Goal: Information Seeking & Learning: Check status

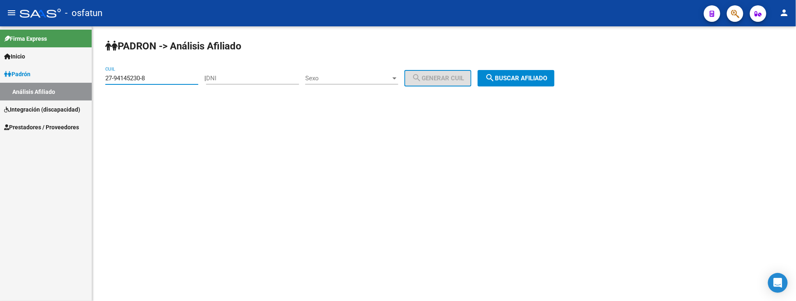
click at [56, 79] on mat-sidenav-container "Firma Express Inicio Instructivos Contacto OS Padrón Análisis Afiliado Integrac…" at bounding box center [398, 163] width 796 height 274
type input "27-23281243-0"
click at [507, 80] on span "search Buscar afiliado" at bounding box center [516, 77] width 62 height 7
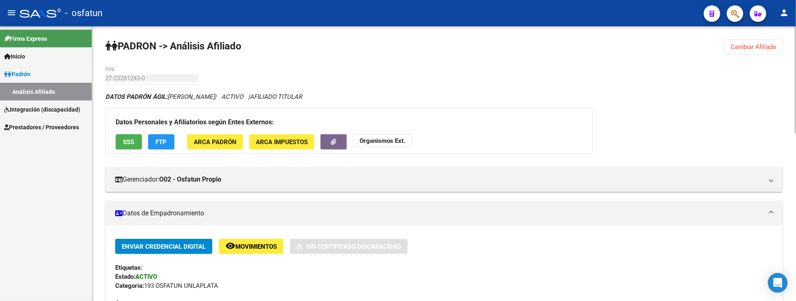
click at [385, 137] on strong "Organismos Ext." at bounding box center [382, 140] width 46 height 7
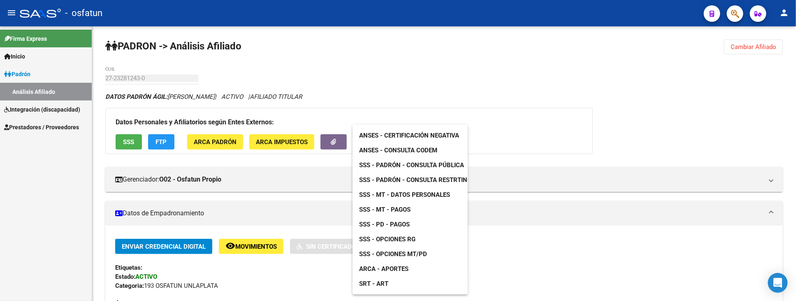
click at [420, 191] on span "SSS - MT - Datos Personales" at bounding box center [404, 194] width 91 height 7
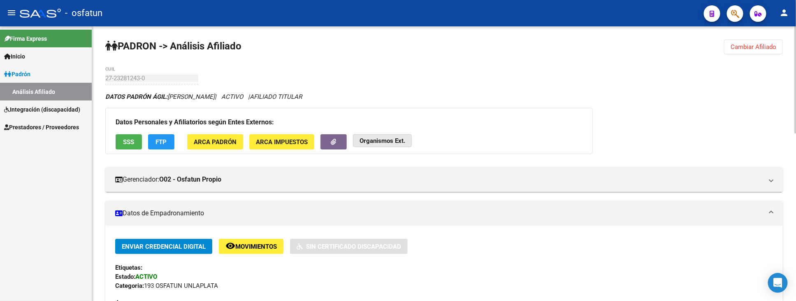
click at [382, 139] on strong "Organismos Ext." at bounding box center [382, 140] width 46 height 7
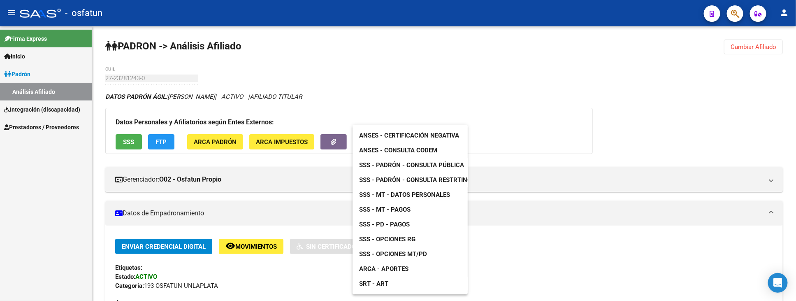
click at [400, 264] on link "ARCA - Aportes" at bounding box center [383, 268] width 62 height 15
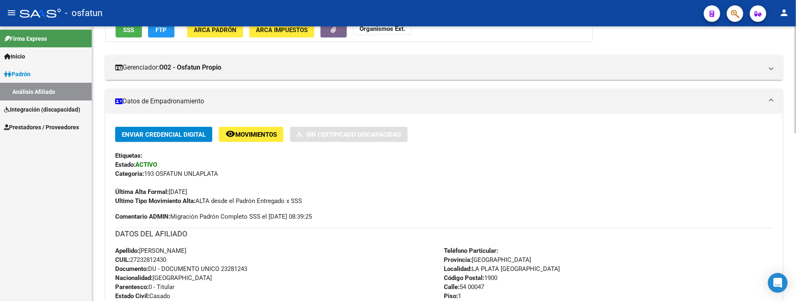
scroll to position [137, 0]
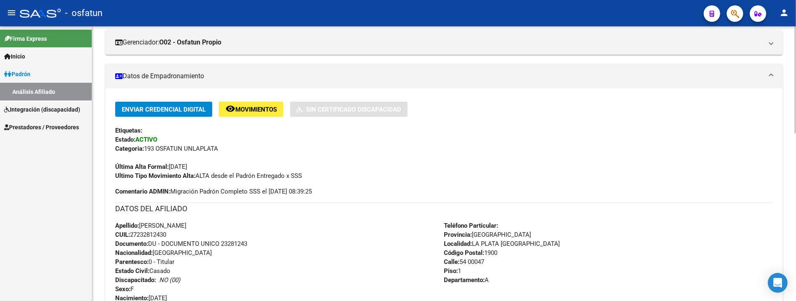
click at [233, 243] on span "Documento: DU - DOCUMENTO UNICO 23281243" at bounding box center [181, 243] width 132 height 7
copy span "23281243"
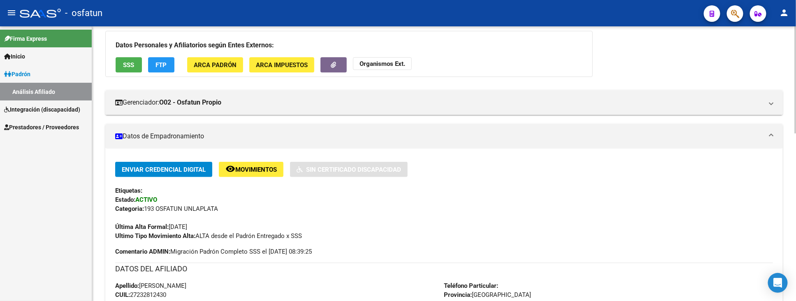
scroll to position [0, 0]
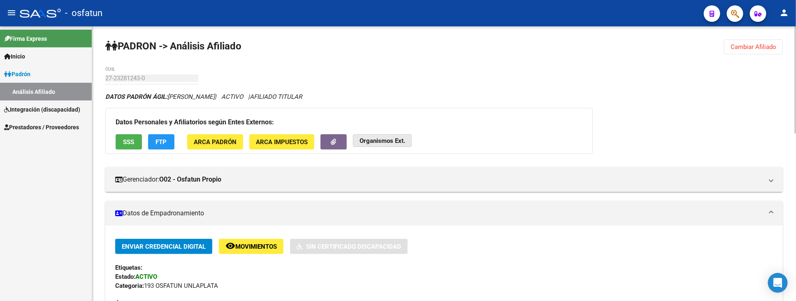
click at [391, 141] on strong "Organismos Ext." at bounding box center [382, 140] width 46 height 7
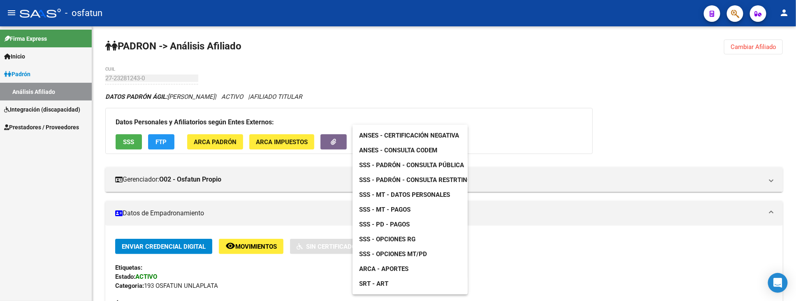
click at [426, 161] on span "SSS - Padrón - Consulta Pública" at bounding box center [411, 164] width 105 height 7
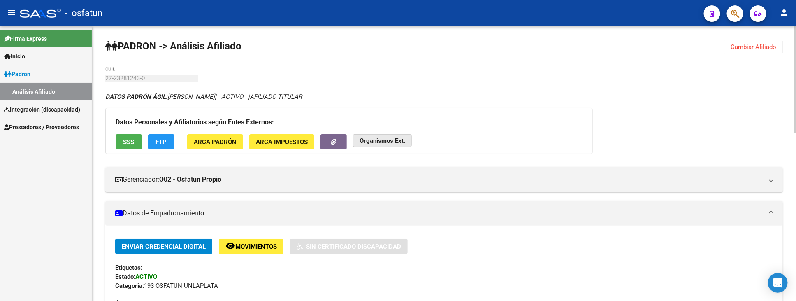
click at [380, 142] on strong "Organismos Ext." at bounding box center [382, 140] width 46 height 7
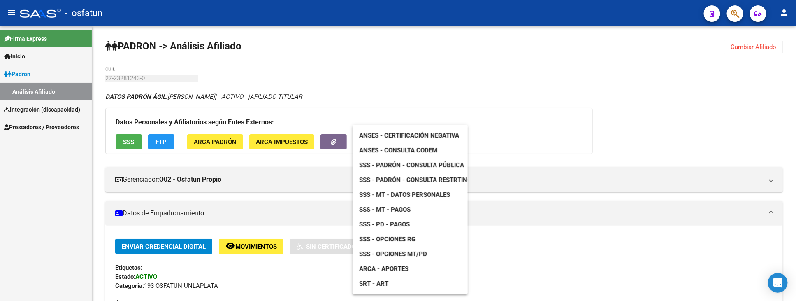
click at [422, 150] on span "ANSES - Consulta CODEM" at bounding box center [398, 149] width 78 height 7
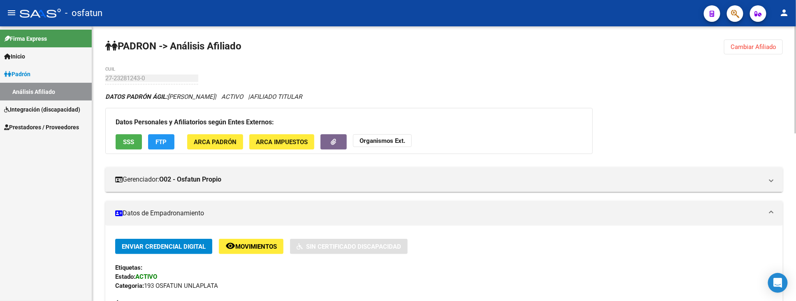
click at [372, 140] on strong "Organismos Ext." at bounding box center [382, 140] width 46 height 7
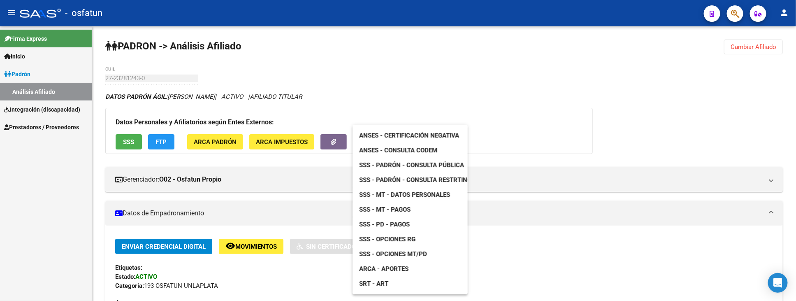
click at [449, 136] on span "ANSES - Certificación Negativa" at bounding box center [409, 135] width 100 height 7
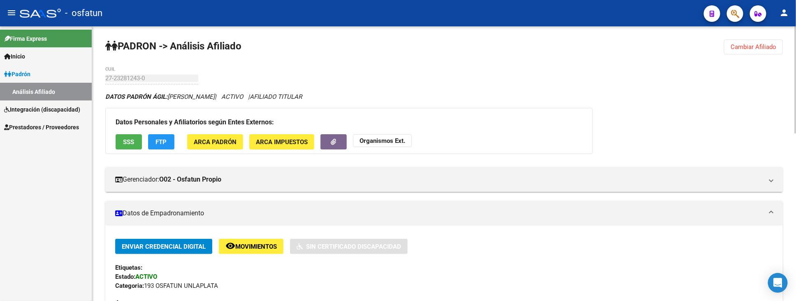
click at [382, 143] on strong "Organismos Ext." at bounding box center [382, 140] width 46 height 7
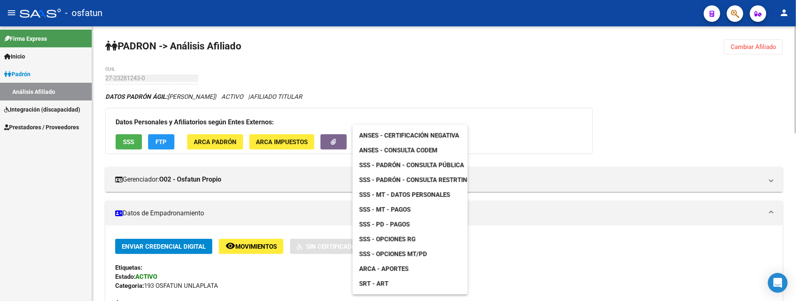
click at [282, 270] on div at bounding box center [398, 150] width 796 height 301
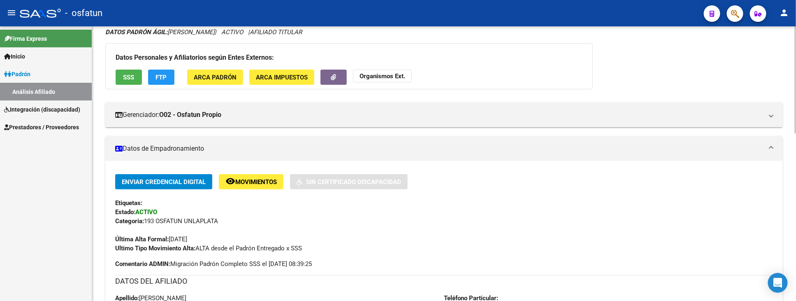
scroll to position [91, 0]
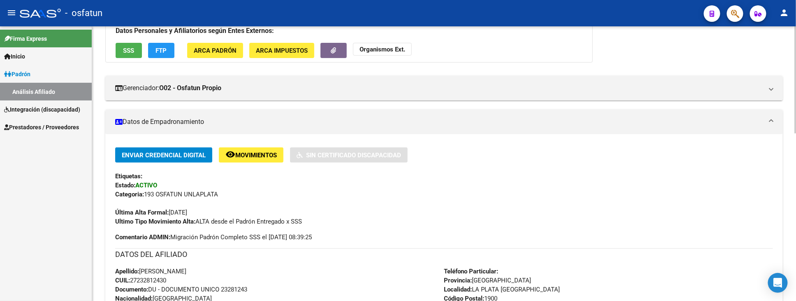
click at [153, 280] on span "CUIL: 27232812430" at bounding box center [140, 279] width 51 height 7
click at [153, 278] on span "CUIL: 27232812430" at bounding box center [140, 279] width 51 height 7
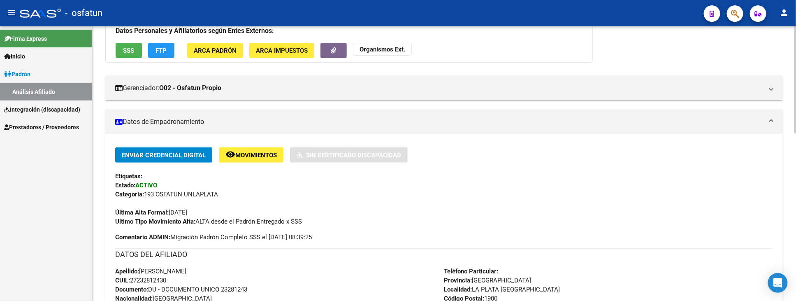
click at [153, 278] on span "CUIL: 27232812430" at bounding box center [140, 279] width 51 height 7
copy span "27232812430"
click at [374, 50] on strong "Organismos Ext." at bounding box center [382, 49] width 46 height 7
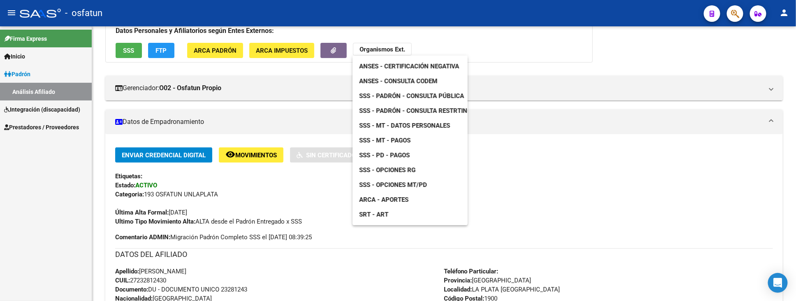
click at [416, 125] on span "SSS - MT - Datos Personales" at bounding box center [404, 125] width 91 height 7
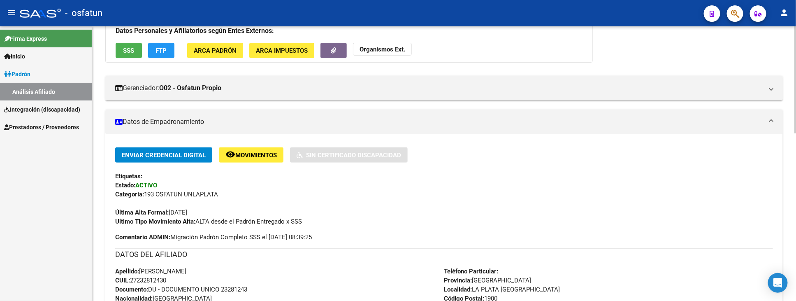
click at [383, 51] on strong "Organismos Ext." at bounding box center [382, 49] width 46 height 7
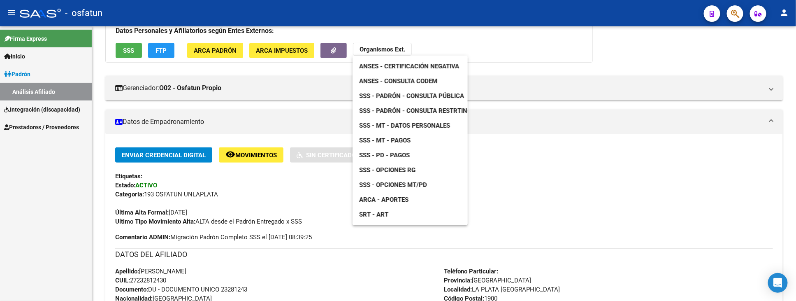
click at [400, 141] on span "SSS - MT - Pagos" at bounding box center [384, 139] width 51 height 7
